Goal: Task Accomplishment & Management: Complete application form

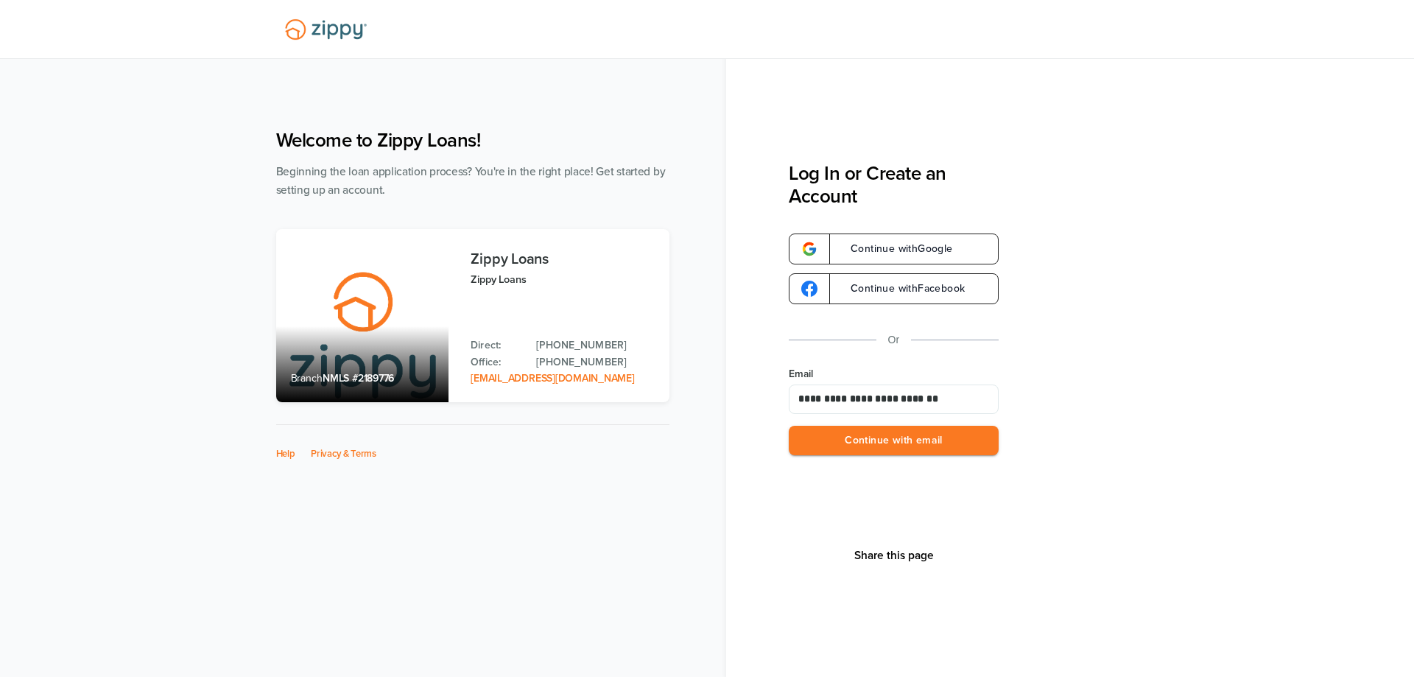
type input "**********"
click at [789, 426] on button "Continue with email" at bounding box center [894, 441] width 210 height 30
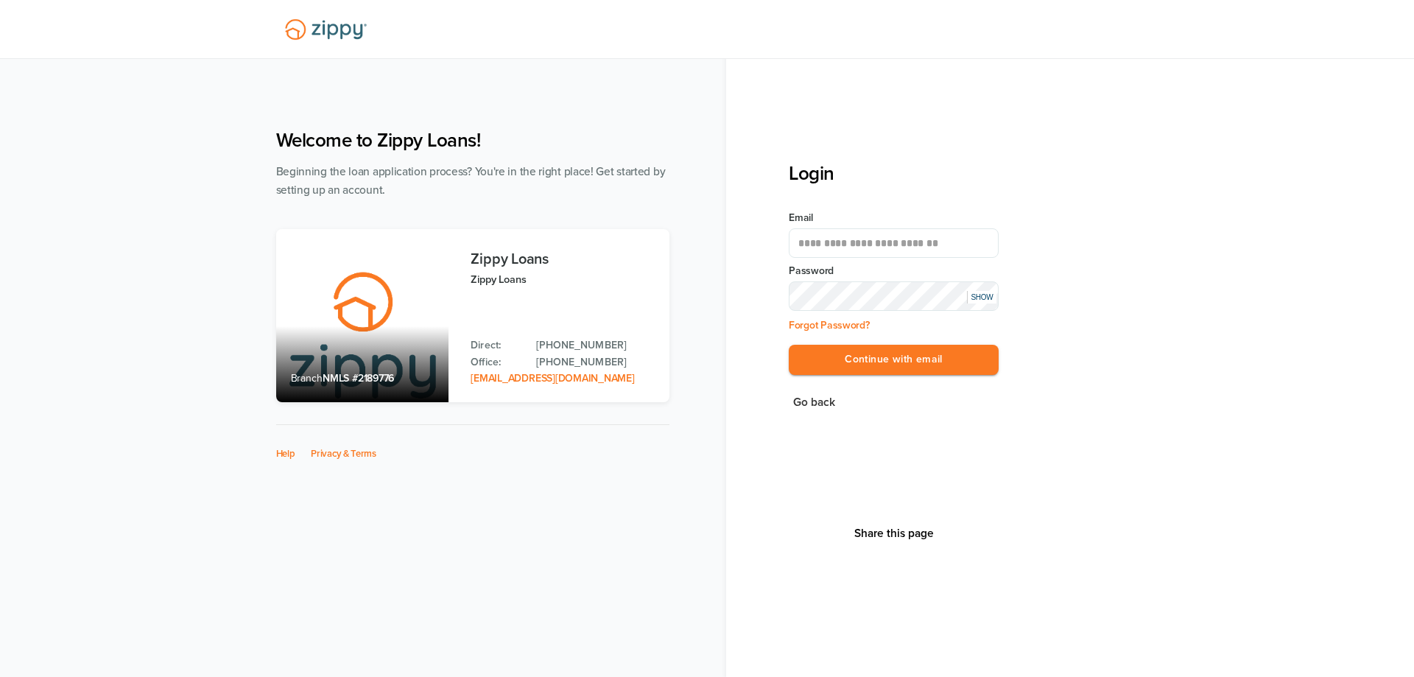
click at [789, 345] on button "Continue with email" at bounding box center [894, 360] width 210 height 30
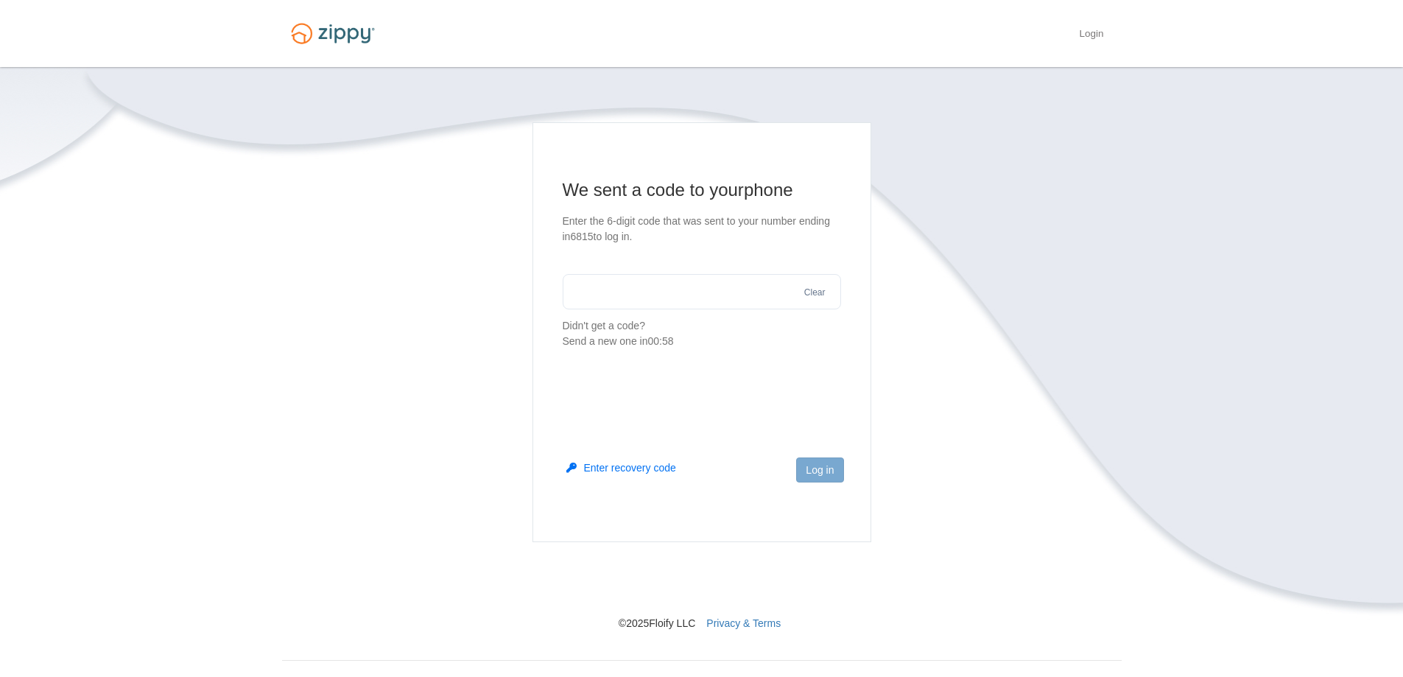
click at [645, 292] on input "text" at bounding box center [702, 291] width 278 height 35
type input "******"
click at [821, 461] on button "Log in" at bounding box center [819, 469] width 47 height 25
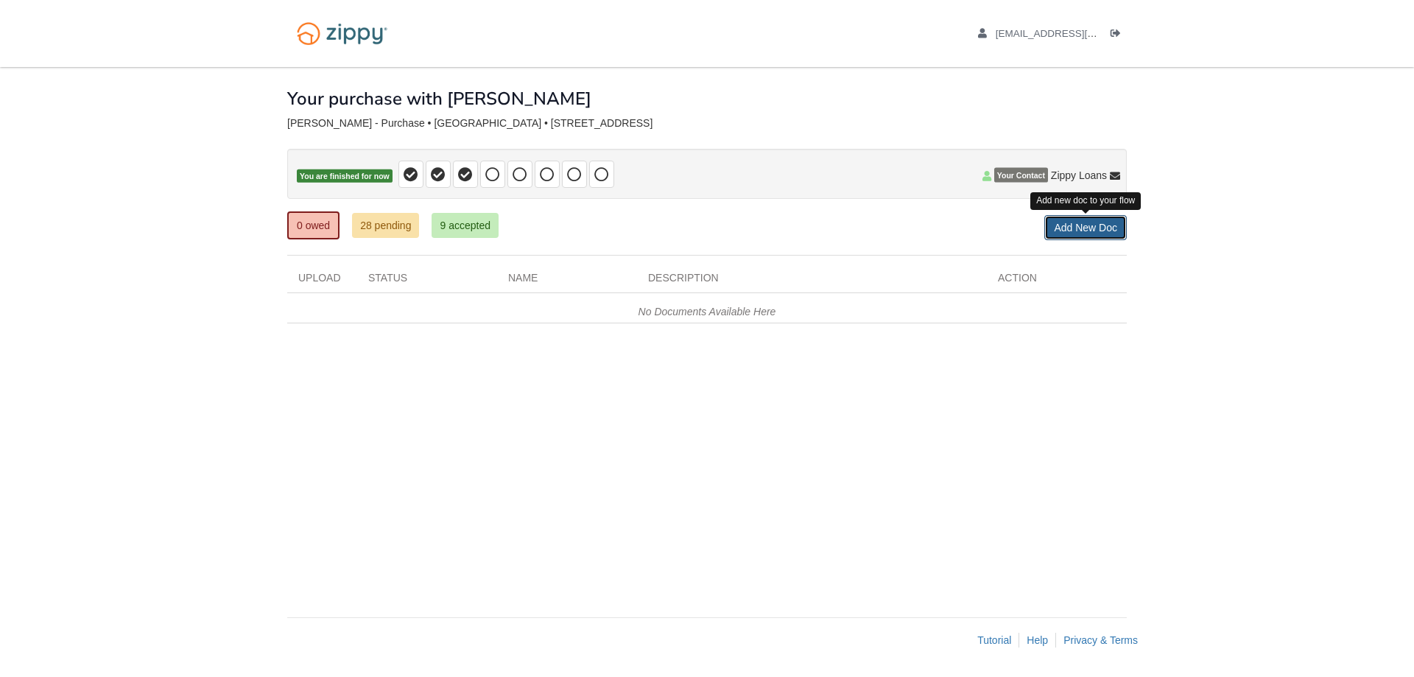
click at [1090, 225] on link "Add New Doc" at bounding box center [1085, 227] width 82 height 25
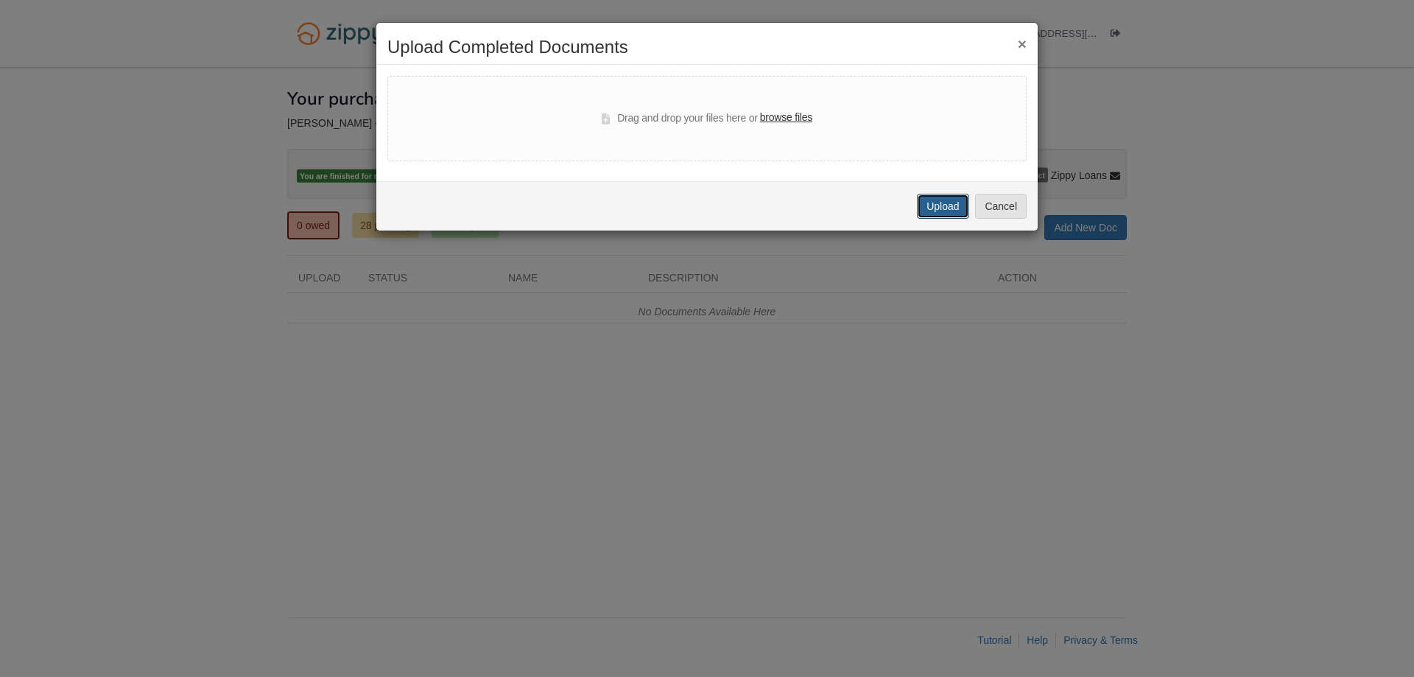
click at [924, 206] on button "Upload" at bounding box center [943, 206] width 52 height 25
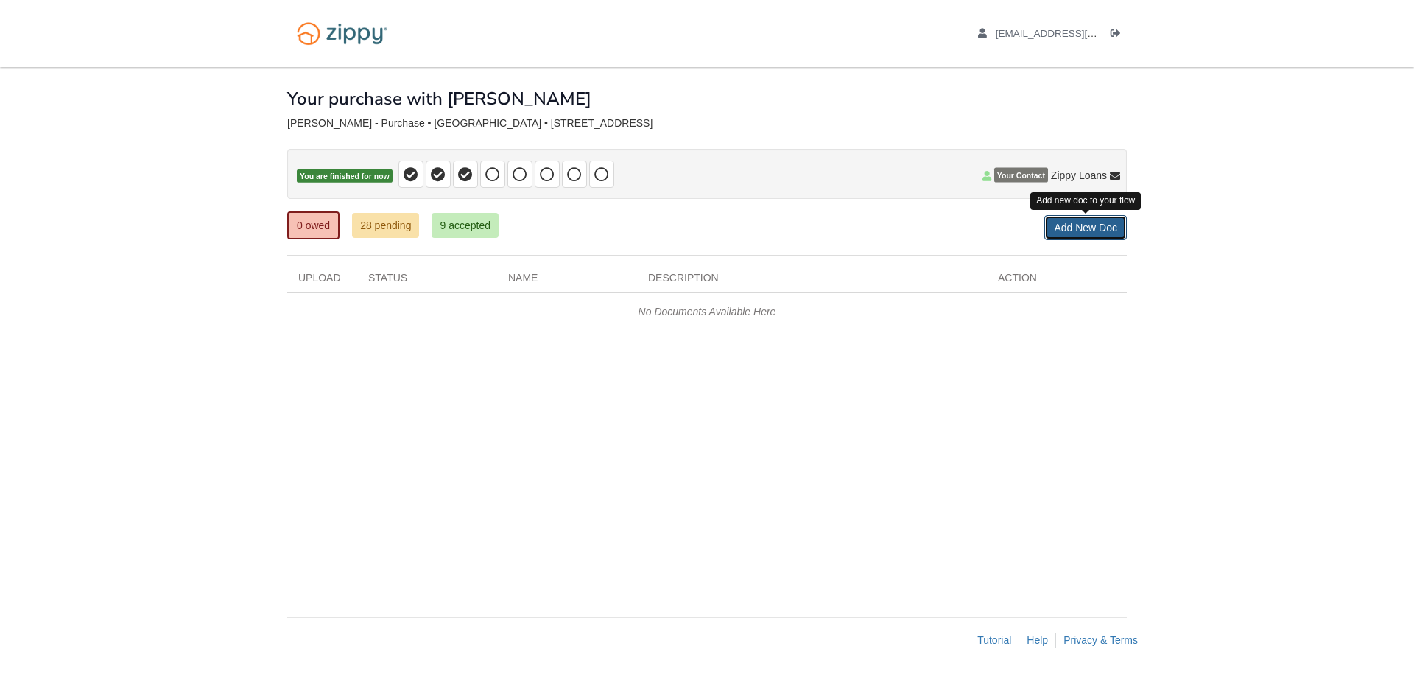
click at [1092, 231] on link "Add New Doc" at bounding box center [1085, 227] width 82 height 25
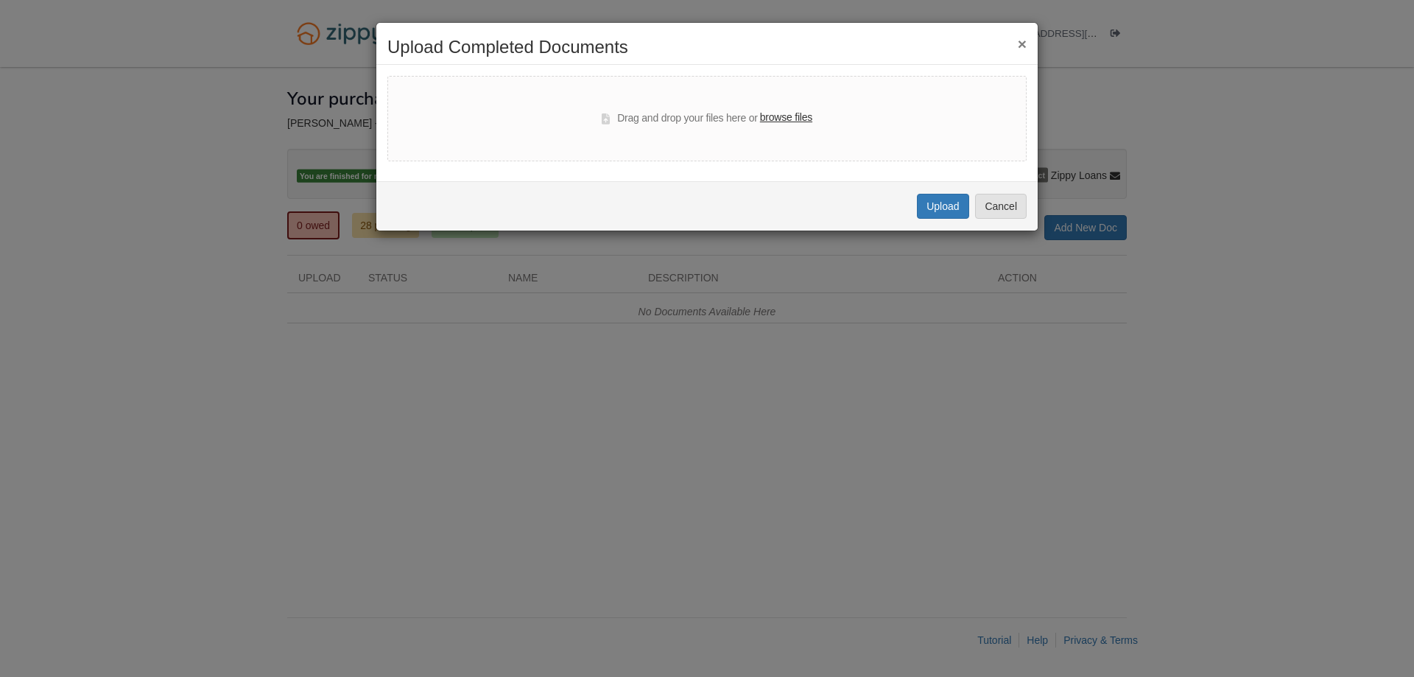
click at [794, 117] on label "browse files" at bounding box center [786, 118] width 52 height 16
click at [0, 0] on input "browse files" at bounding box center [0, 0] width 0 height 0
select select "****"
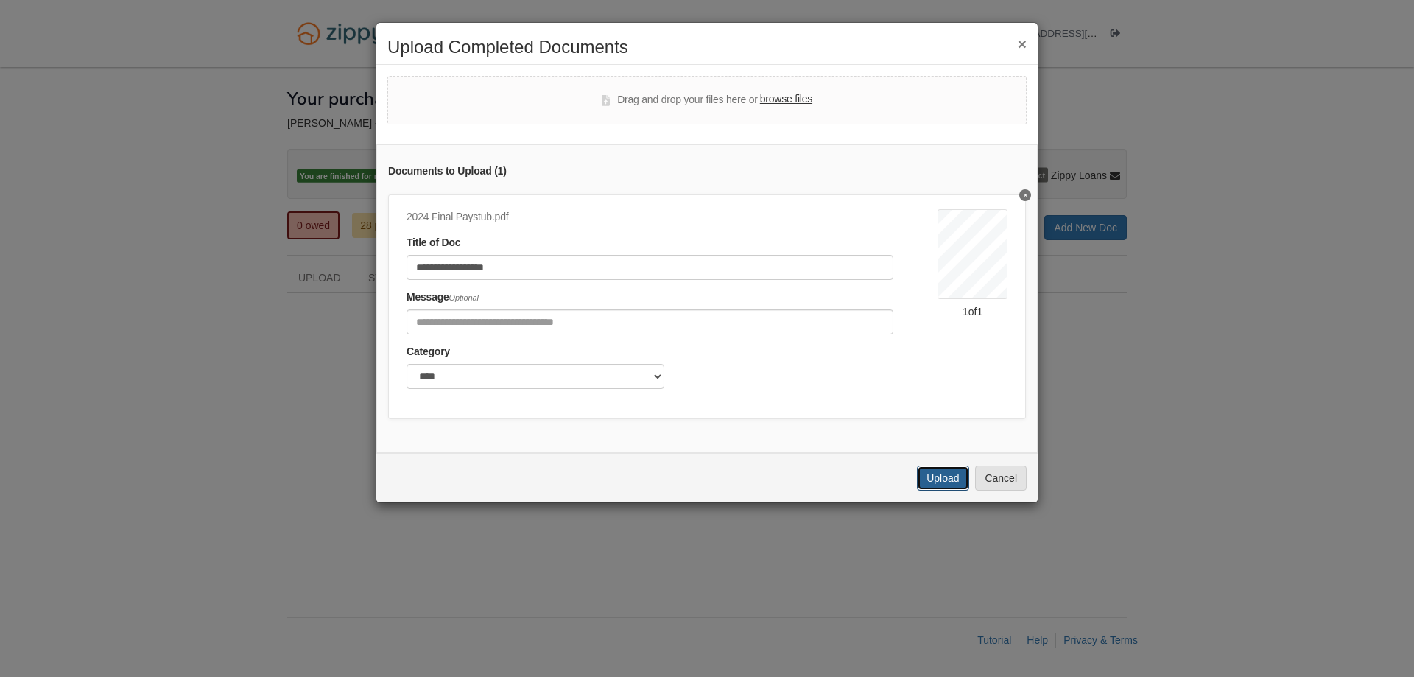
click at [931, 487] on button "Upload" at bounding box center [943, 477] width 52 height 25
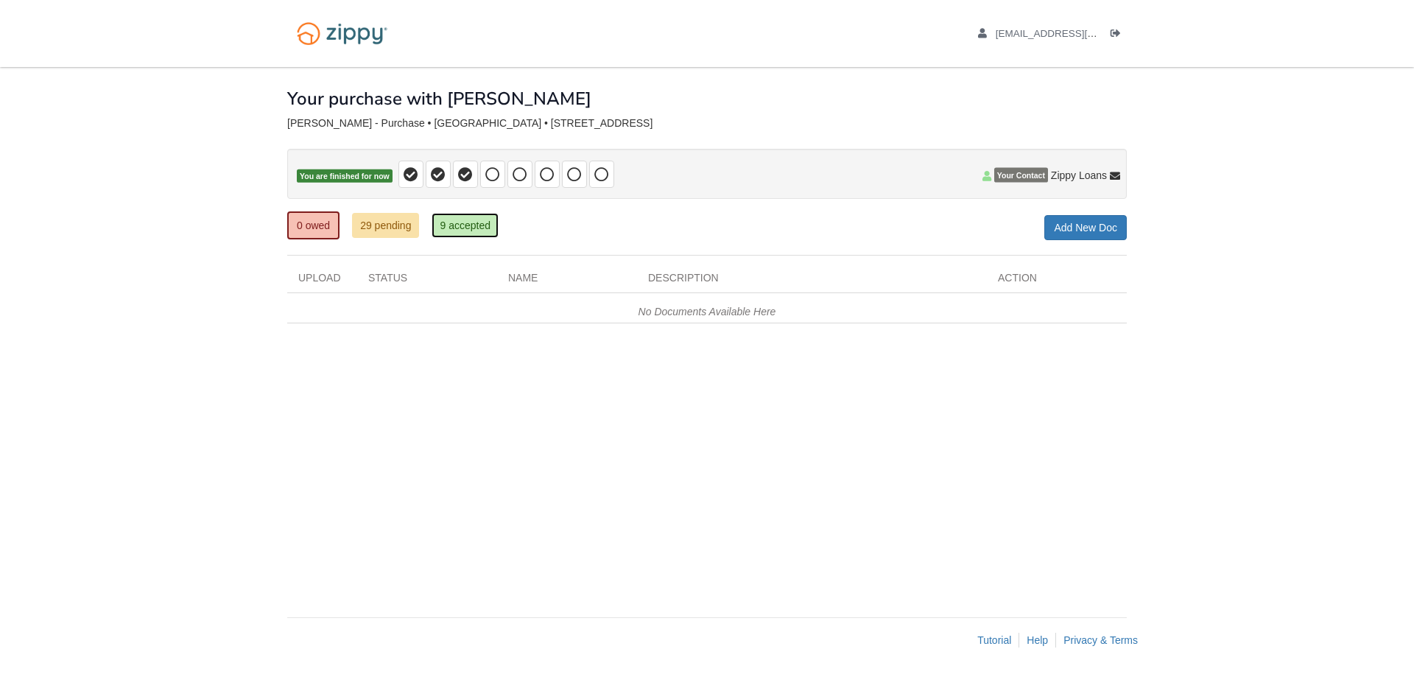
click at [470, 225] on link "9 accepted" at bounding box center [464, 225] width 67 height 25
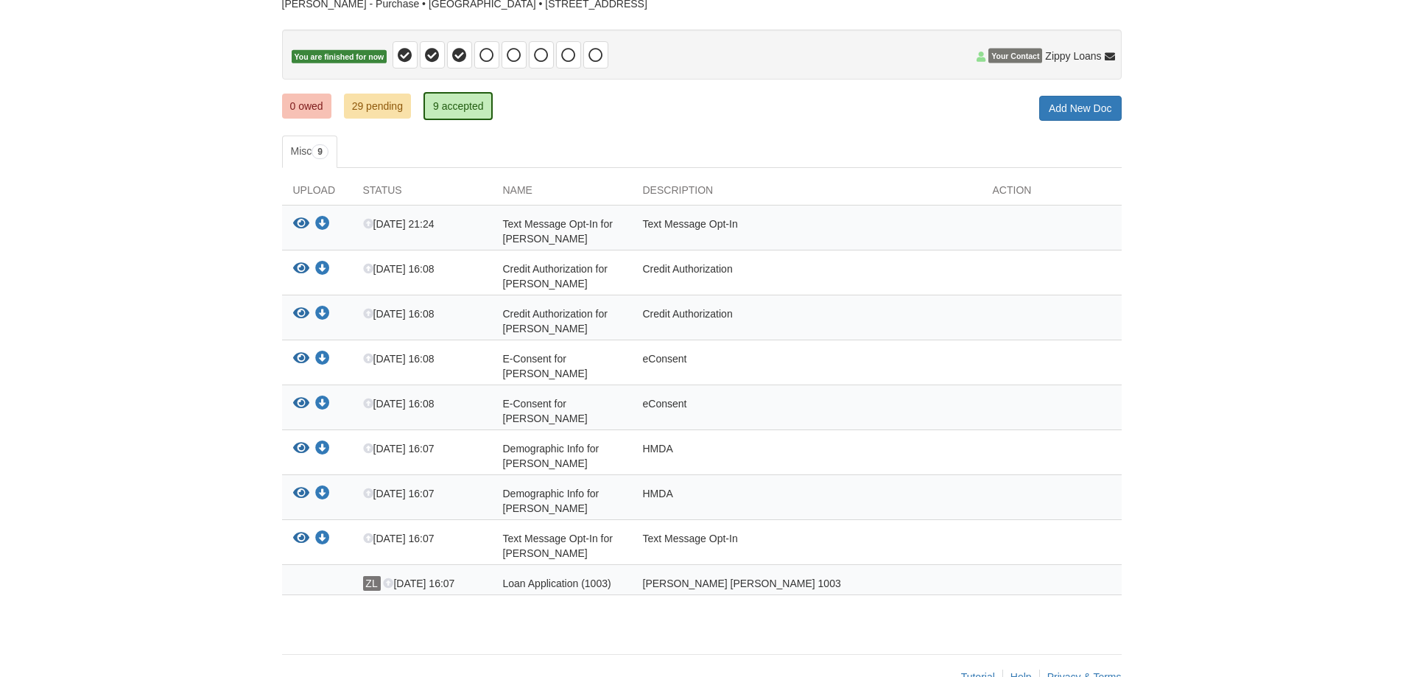
scroll to position [129, 0]
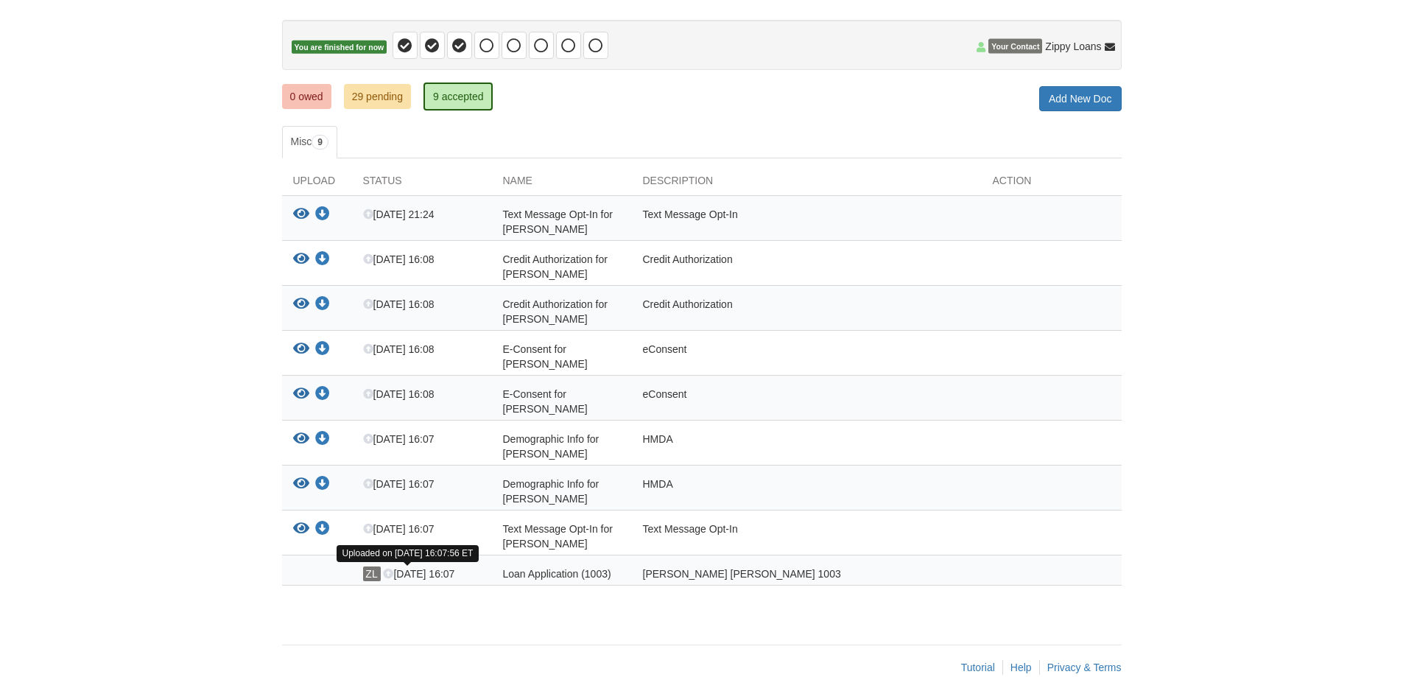
click at [417, 570] on span "[DATE] 16:07" at bounding box center [418, 574] width 71 height 12
click at [371, 91] on link "29 pending" at bounding box center [377, 96] width 67 height 25
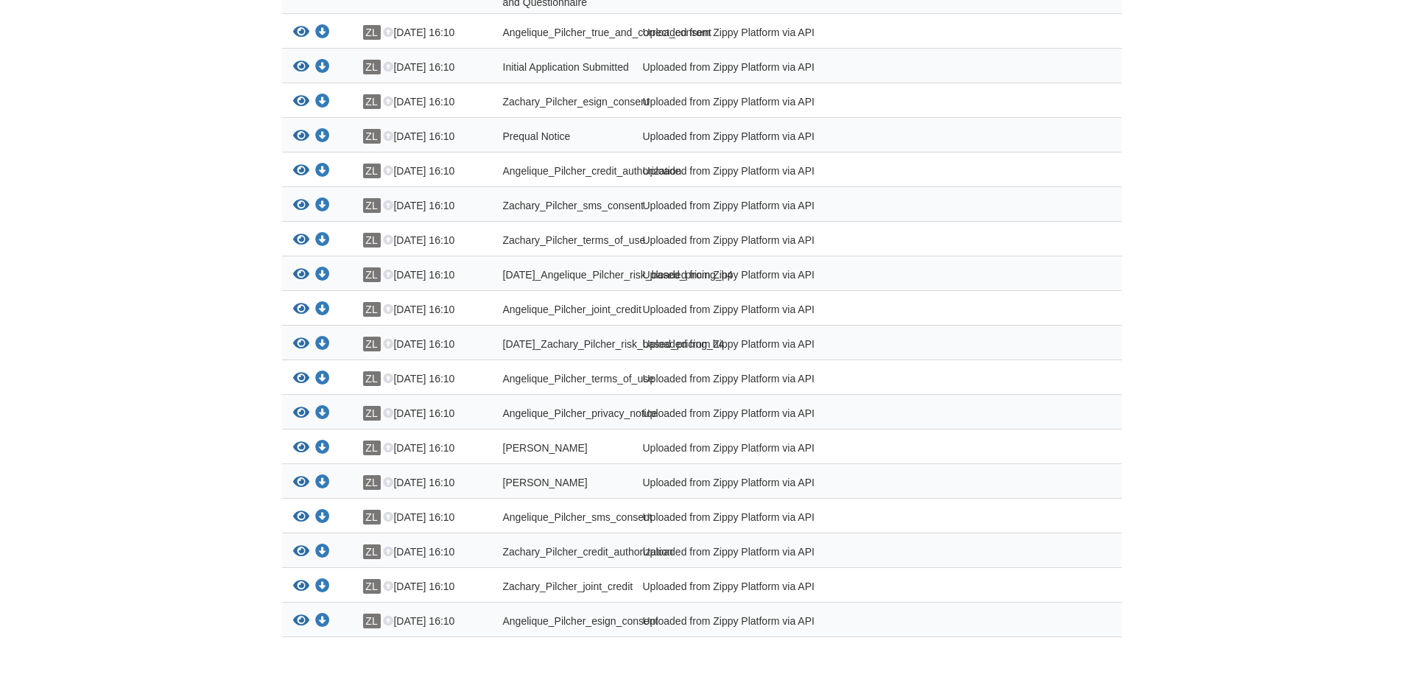
scroll to position [1106, 0]
